Goal: Transaction & Acquisition: Purchase product/service

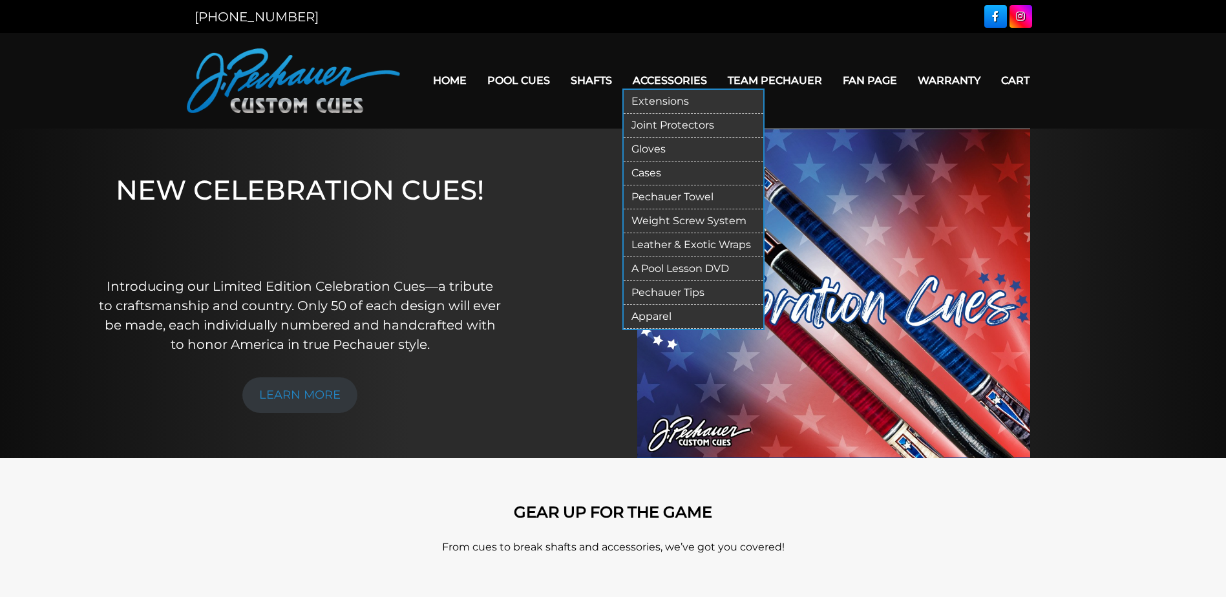
click at [678, 314] on link "Apparel" at bounding box center [694, 317] width 140 height 24
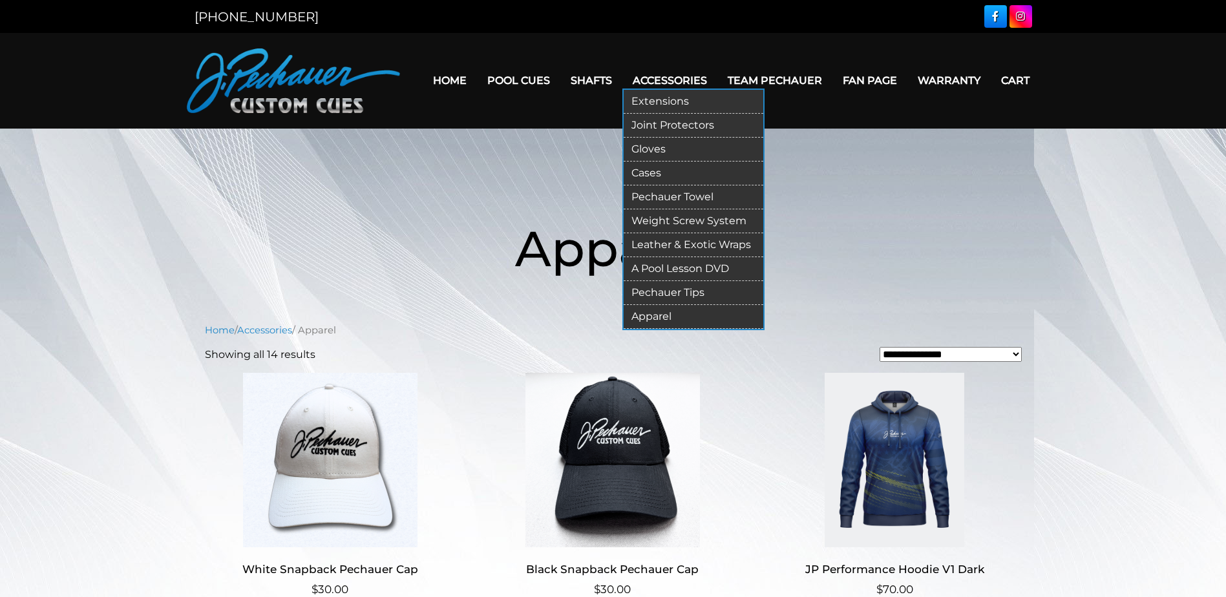
click at [664, 177] on link "Cases" at bounding box center [694, 174] width 140 height 24
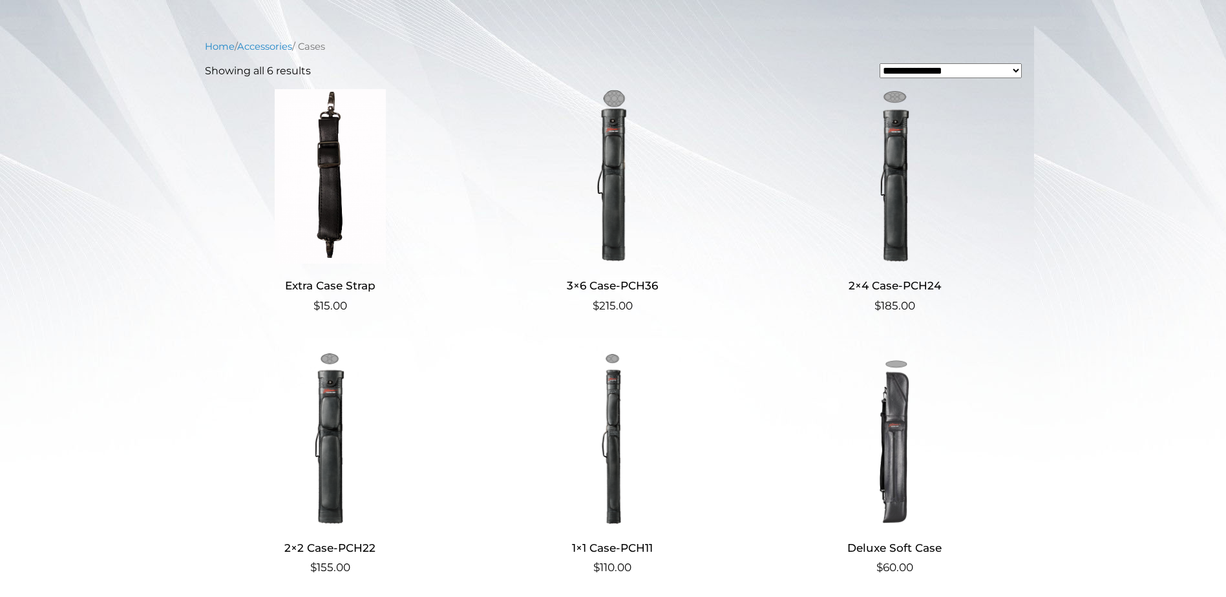
scroll to position [260, 0]
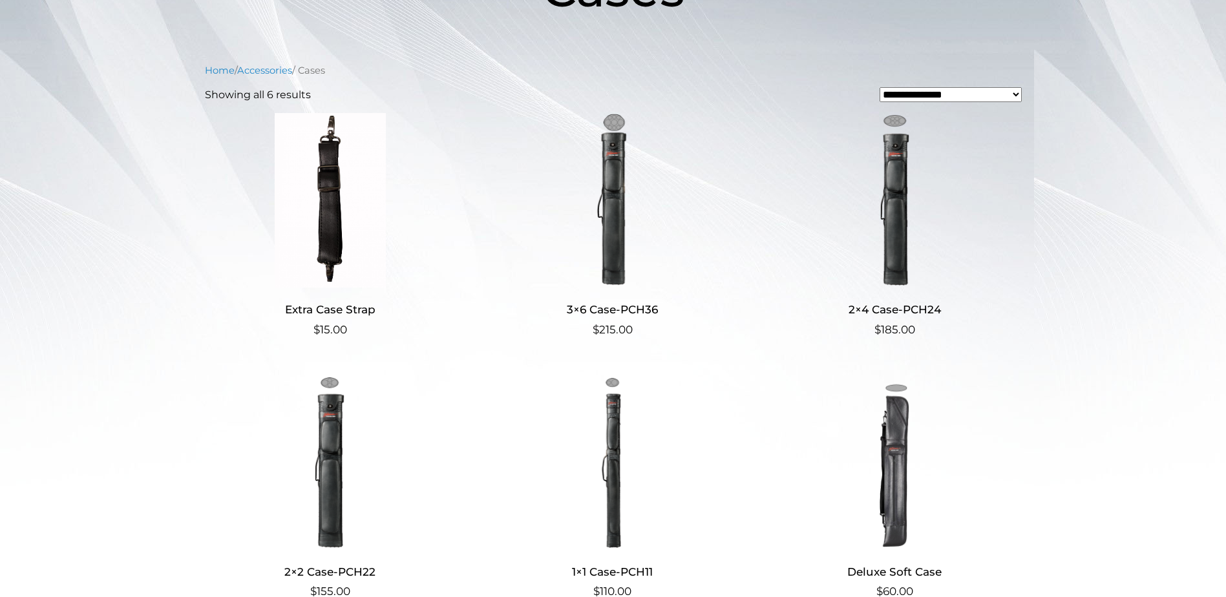
click at [897, 213] on img at bounding box center [894, 200] width 251 height 175
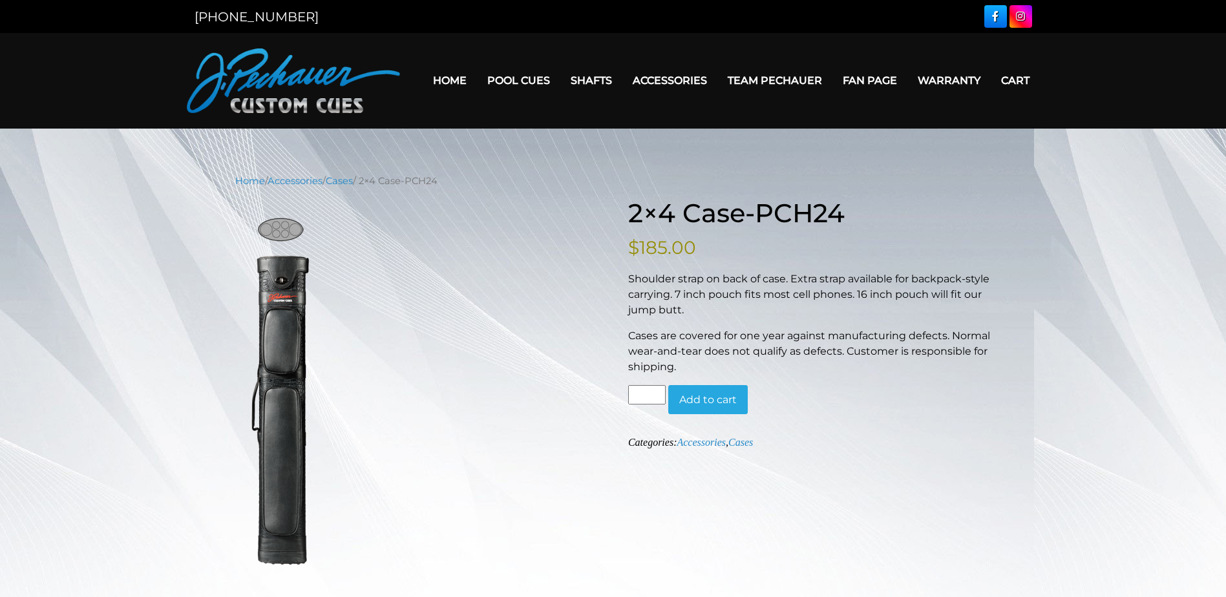
drag, startPoint x: 451, startPoint y: 180, endPoint x: 421, endPoint y: 184, distance: 30.7
click at [421, 184] on nav "Home / Accessories / Cases / 2×4 Case-PCH24" at bounding box center [613, 181] width 756 height 14
copy nav "PCH24"
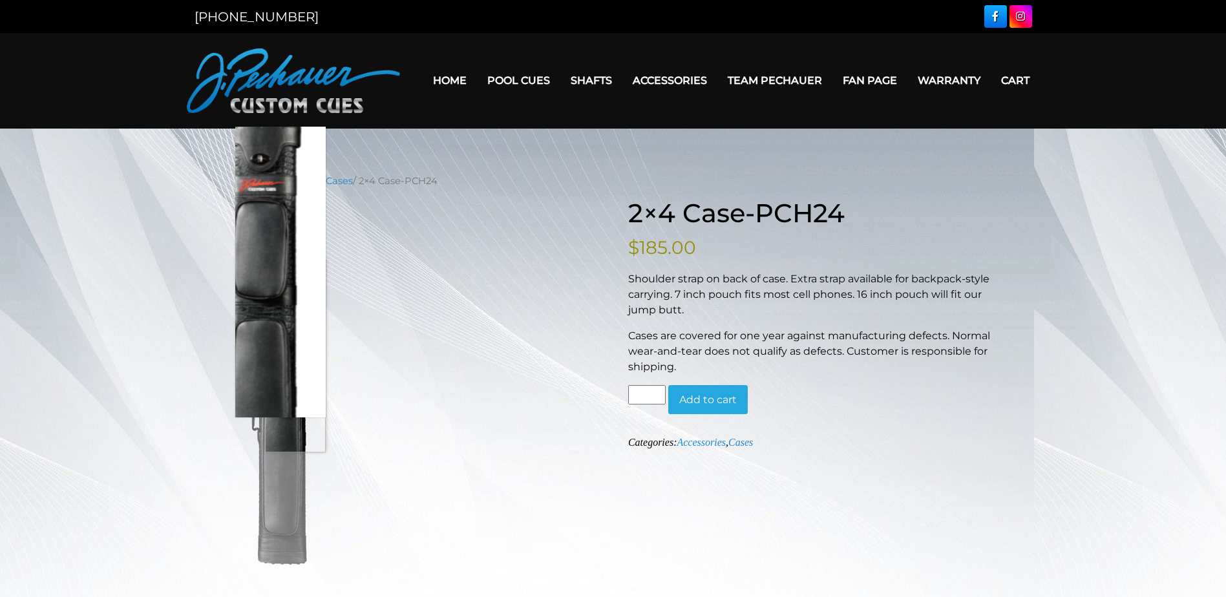
click at [433, 356] on figure "Hover to zoom" at bounding box center [416, 392] width 363 height 356
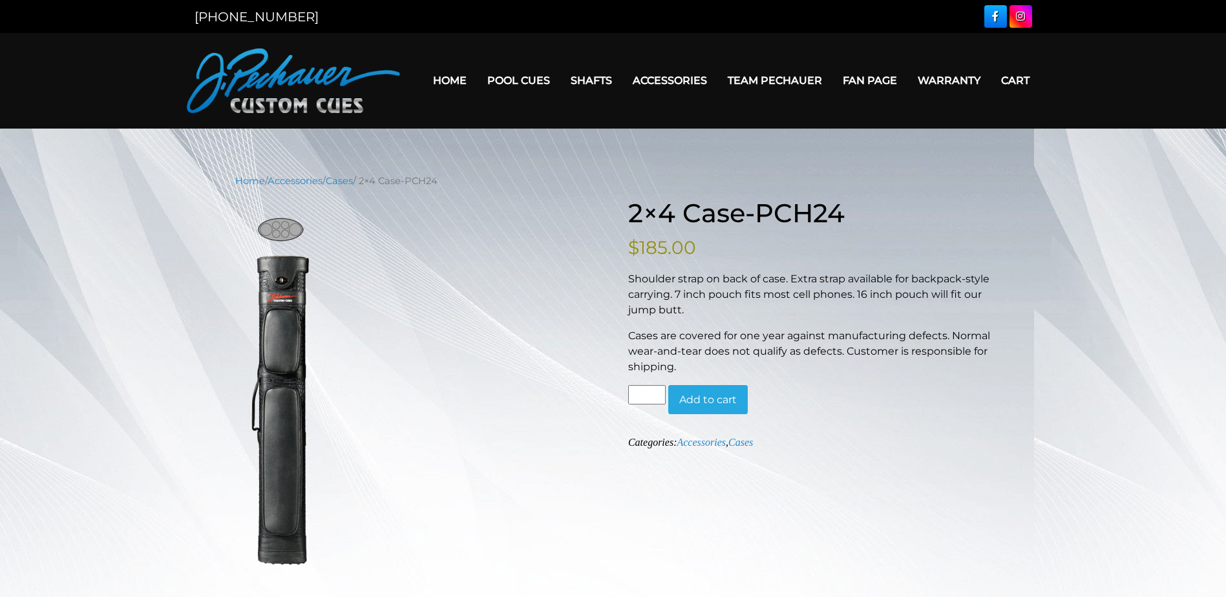
click at [485, 355] on figure "Hover to zoom" at bounding box center [416, 392] width 363 height 356
click at [509, 220] on figure "Hover to zoom" at bounding box center [416, 392] width 363 height 356
